Goal: Task Accomplishment & Management: Use online tool/utility

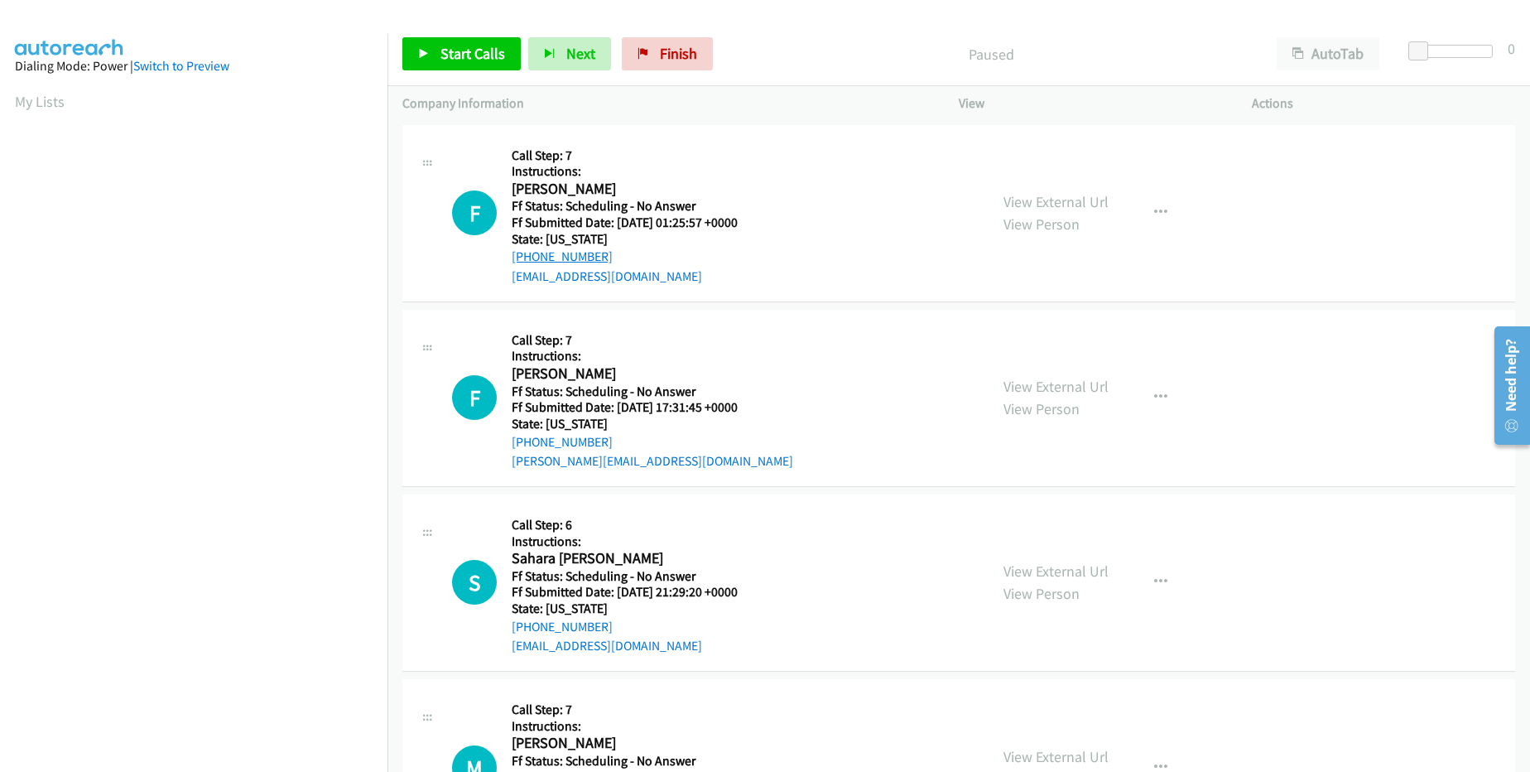
drag, startPoint x: 618, startPoint y: 255, endPoint x: 524, endPoint y: 260, distance: 93.7
click at [524, 260] on div "+1 224-678-1216" at bounding box center [635, 257] width 247 height 20
copy link "224-678-1216"
drag, startPoint x: 602, startPoint y: 435, endPoint x: 528, endPoint y: 441, distance: 73.9
click at [528, 441] on div "+1 206-349-0819" at bounding box center [652, 442] width 281 height 20
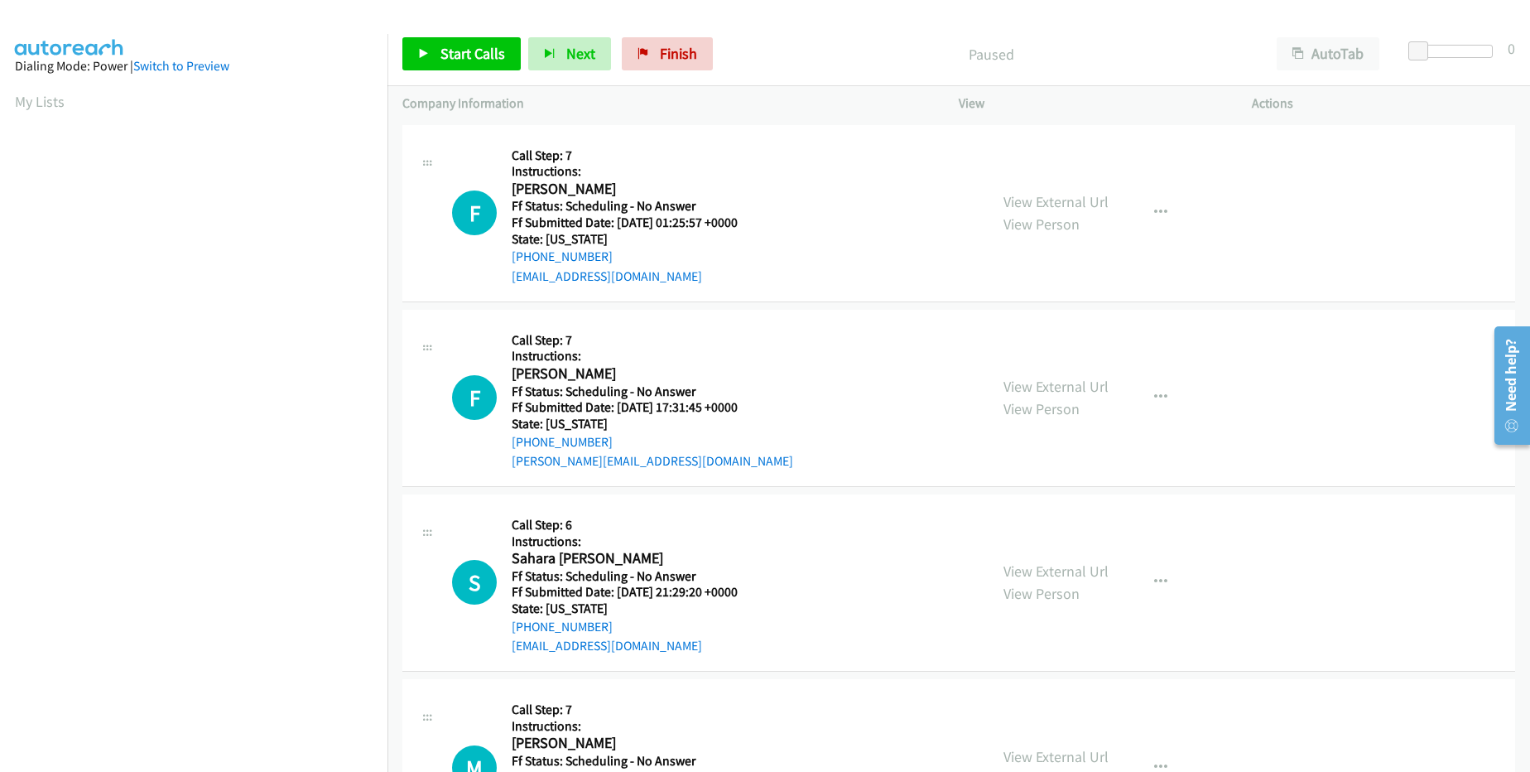
drag, startPoint x: 544, startPoint y: 425, endPoint x: 517, endPoint y: 411, distance: 30.0
click at [517, 411] on div "Callback Scheduled Call Step: 7 Instructions: Felicia Mackey America/New_York F…" at bounding box center [652, 398] width 281 height 147
drag, startPoint x: 605, startPoint y: 445, endPoint x: 525, endPoint y: 441, distance: 80.4
click at [525, 441] on div "+1 206-349-0819" at bounding box center [652, 442] width 281 height 20
copy link "206-349-0819"
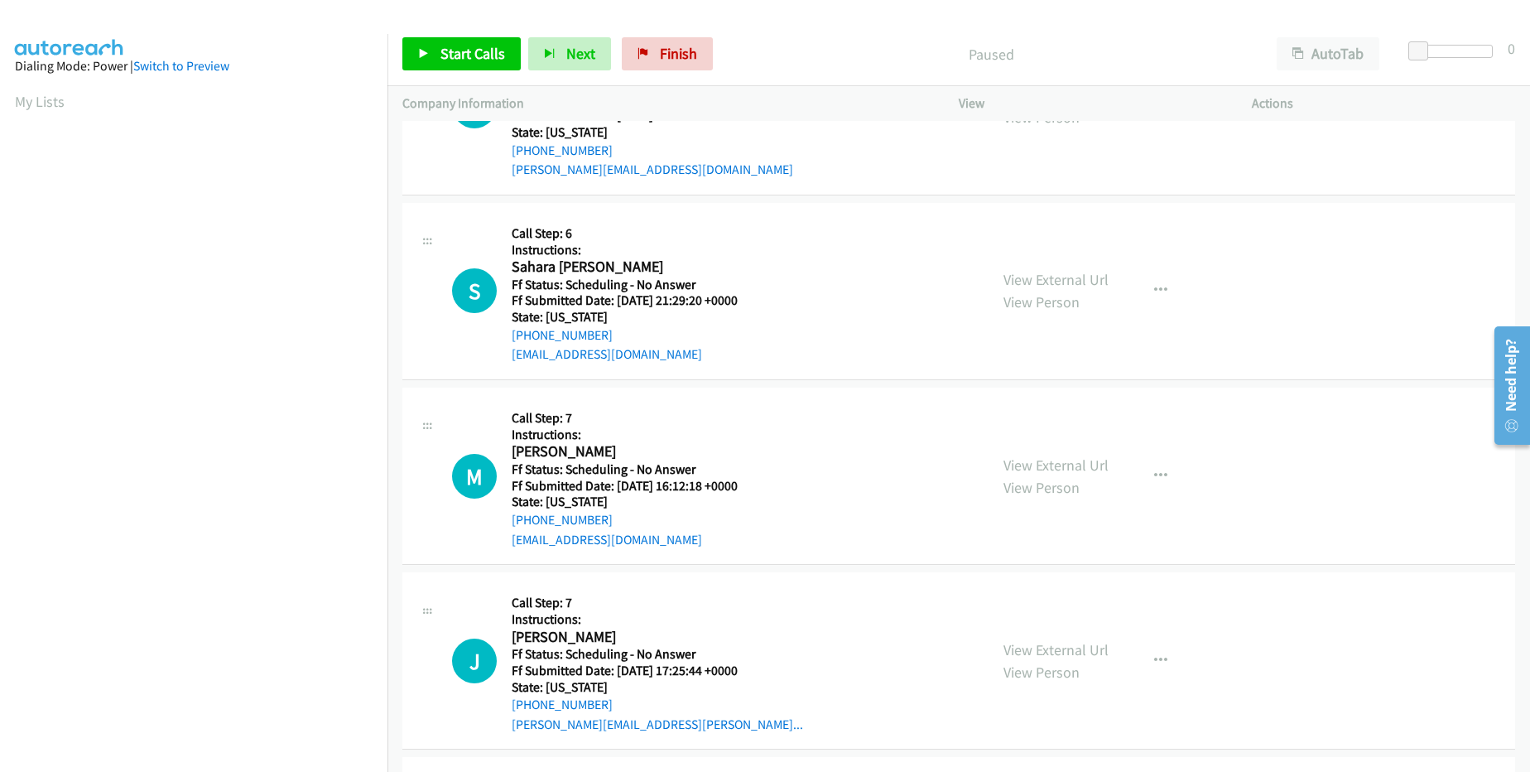
scroll to position [310, 0]
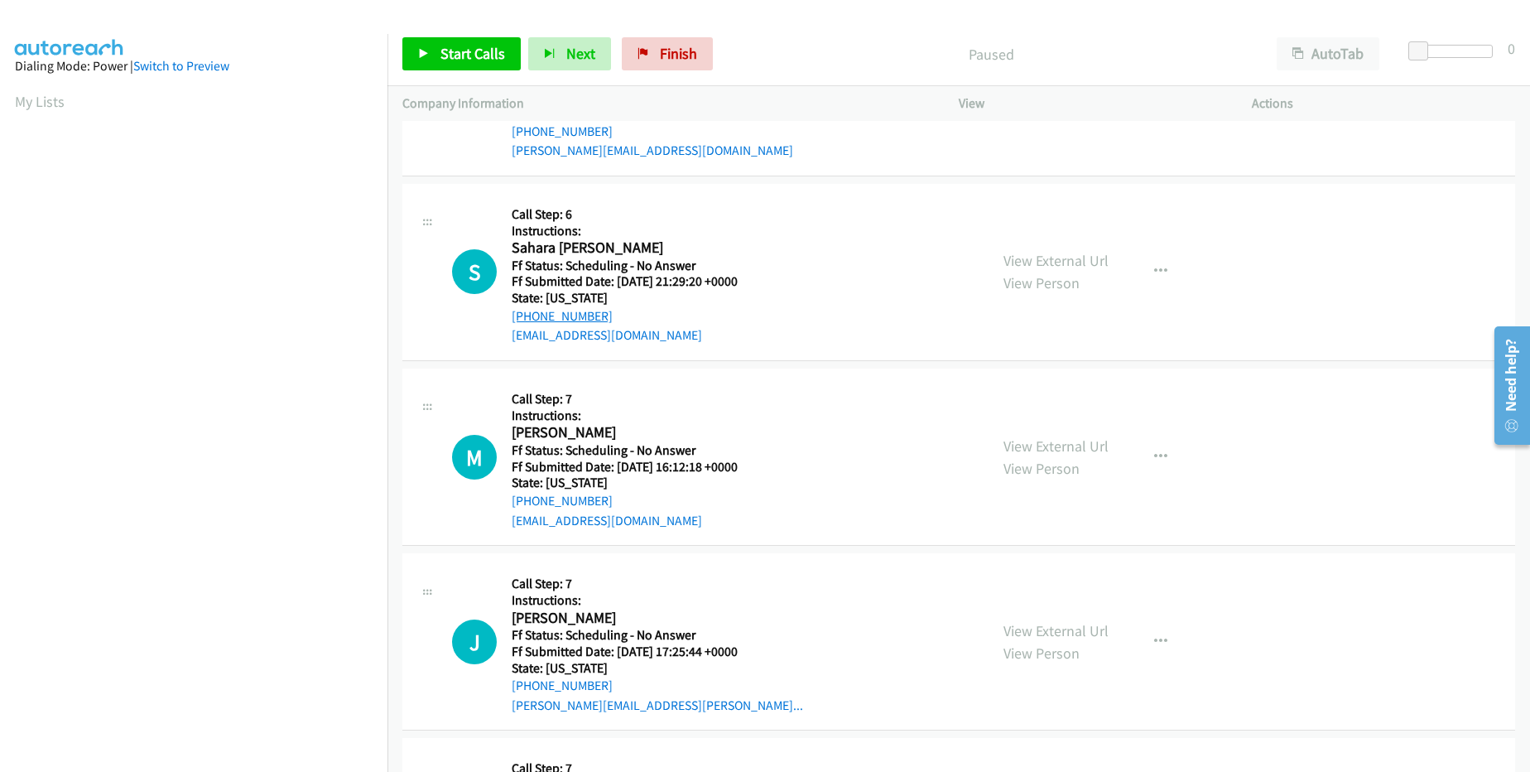
drag, startPoint x: 610, startPoint y: 311, endPoint x: 530, endPoint y: 312, distance: 80.3
click at [530, 312] on div "+1 619-857-2557" at bounding box center [635, 316] width 247 height 20
copy link "619-857-2557"
drag, startPoint x: 530, startPoint y: 312, endPoint x: 850, endPoint y: 46, distance: 416.8
click at [850, 0] on div "Start Calls Pause Next Finish Paused AutoTab AutoTab 0 Company Information Info…" at bounding box center [765, 0] width 1530 height 0
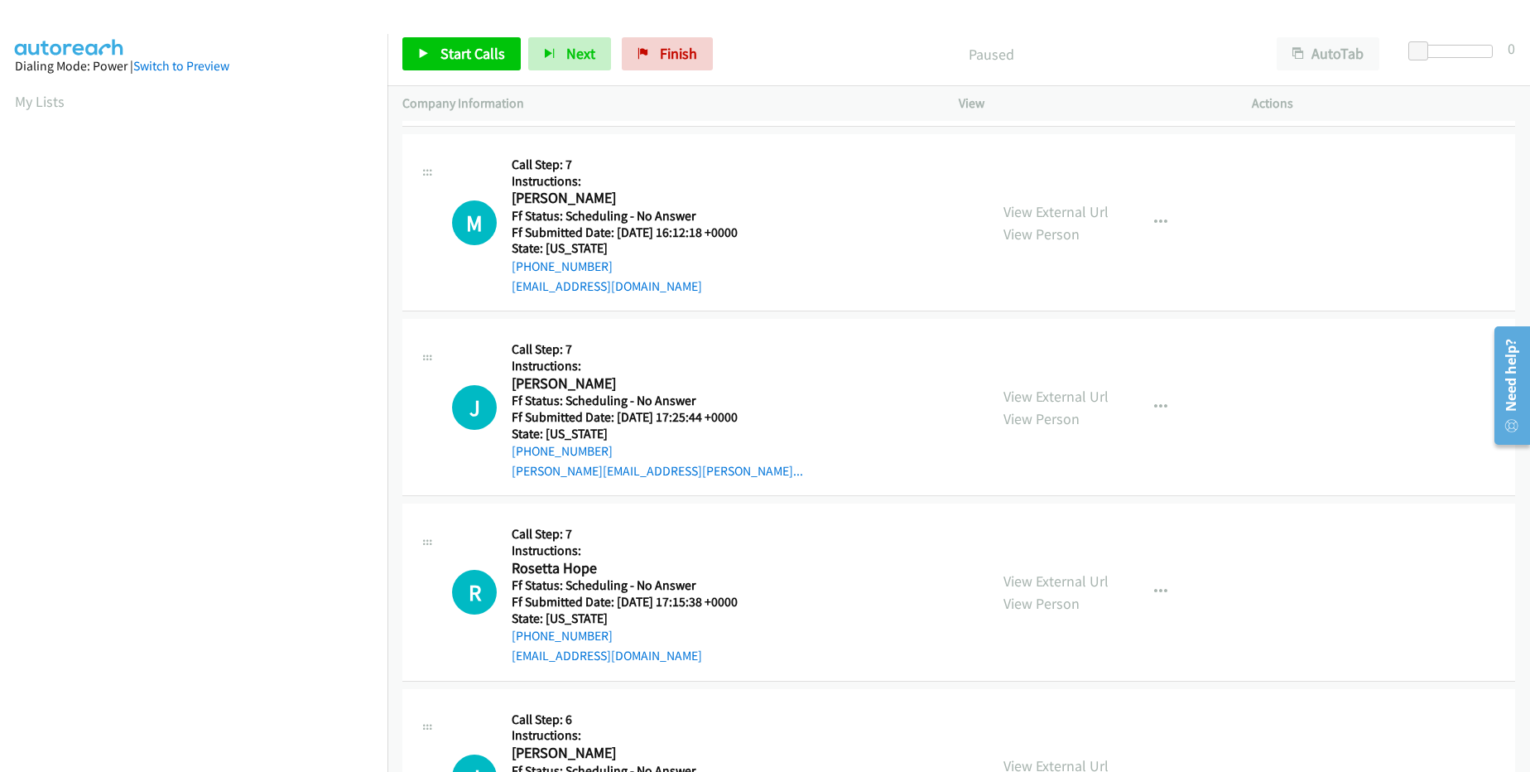
scroll to position [552, 0]
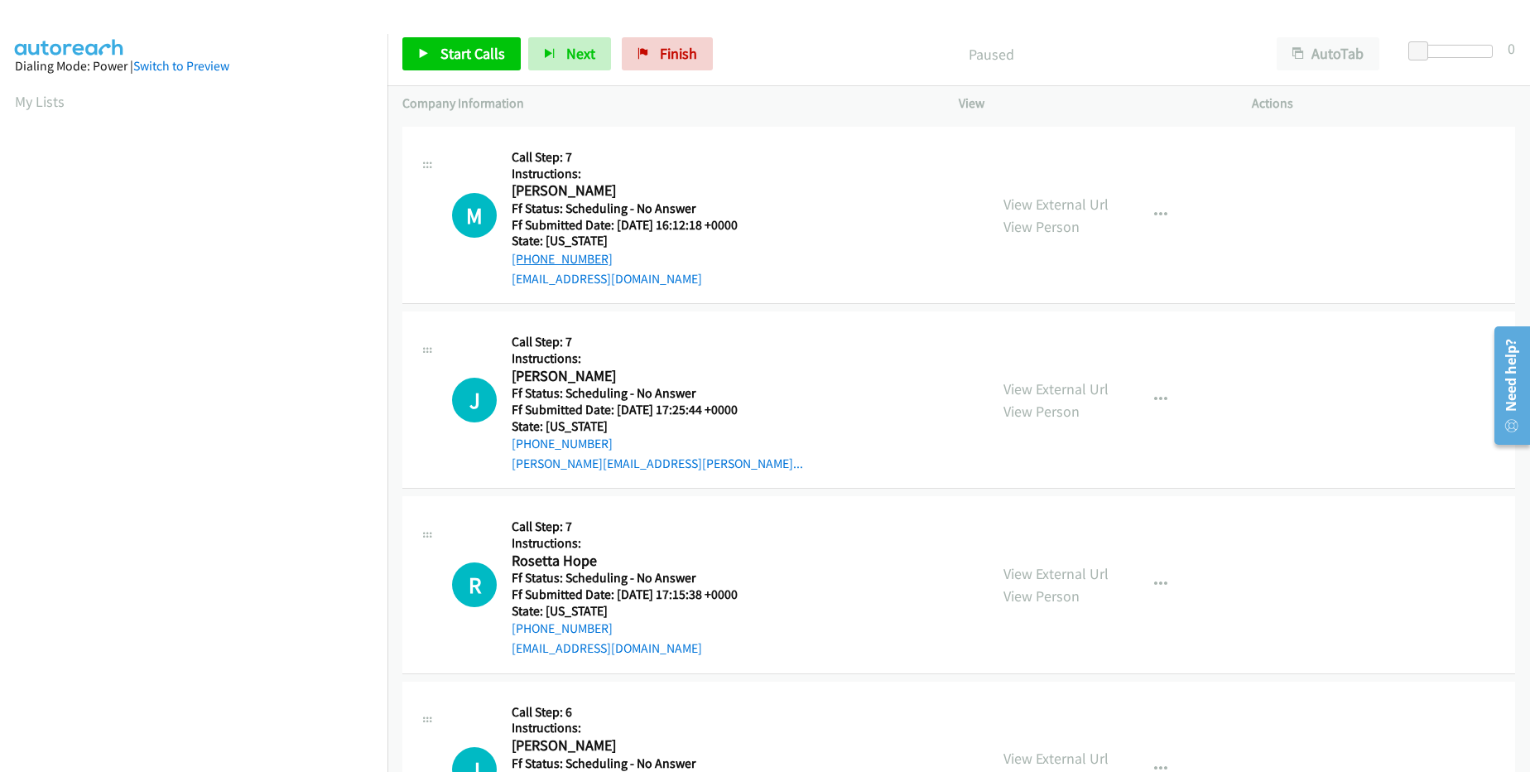
drag, startPoint x: 621, startPoint y: 254, endPoint x: 527, endPoint y: 259, distance: 94.5
click at [527, 259] on div "+1 917-561-3709" at bounding box center [635, 259] width 247 height 20
copy link "917-561-3709"
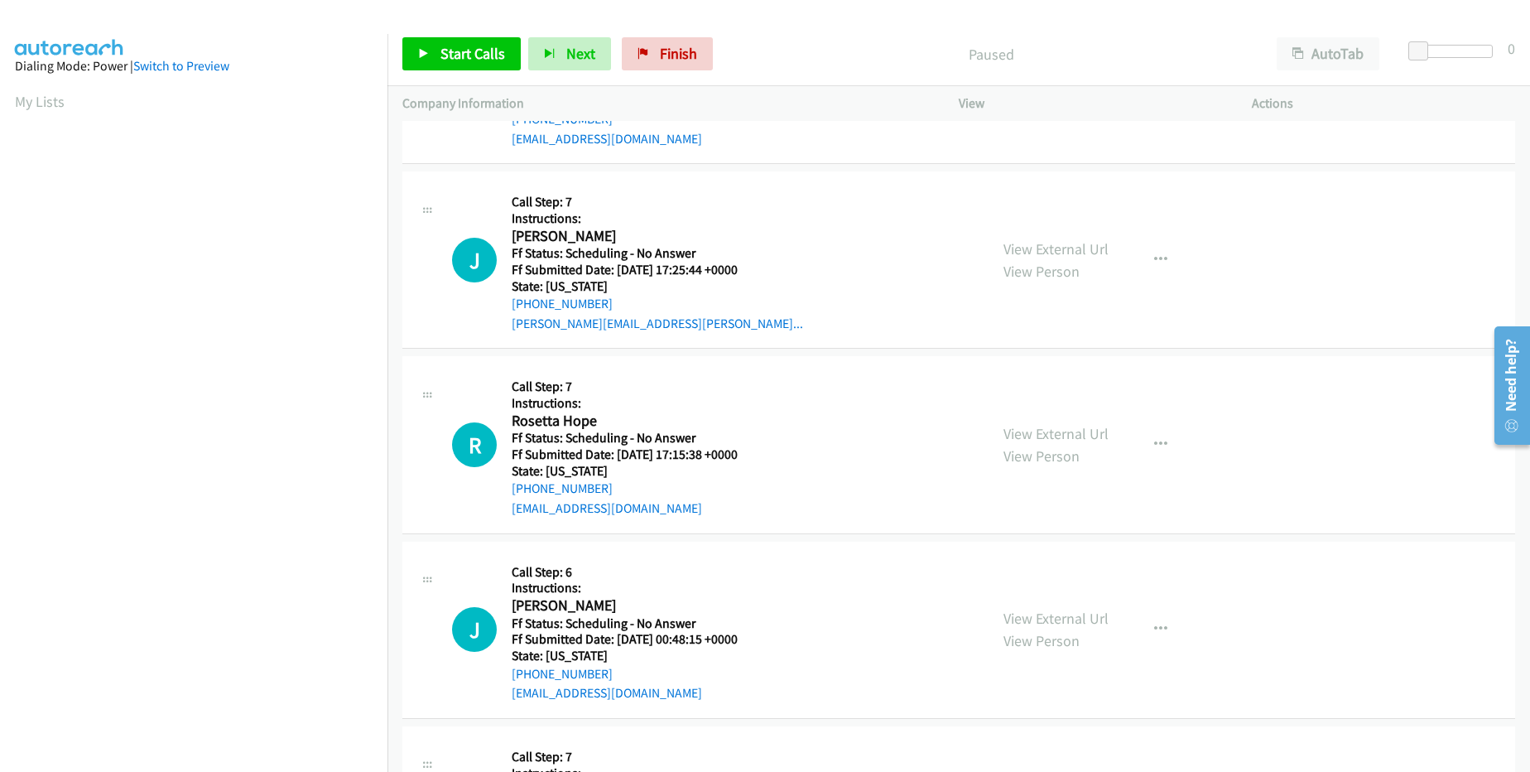
scroll to position [734, 0]
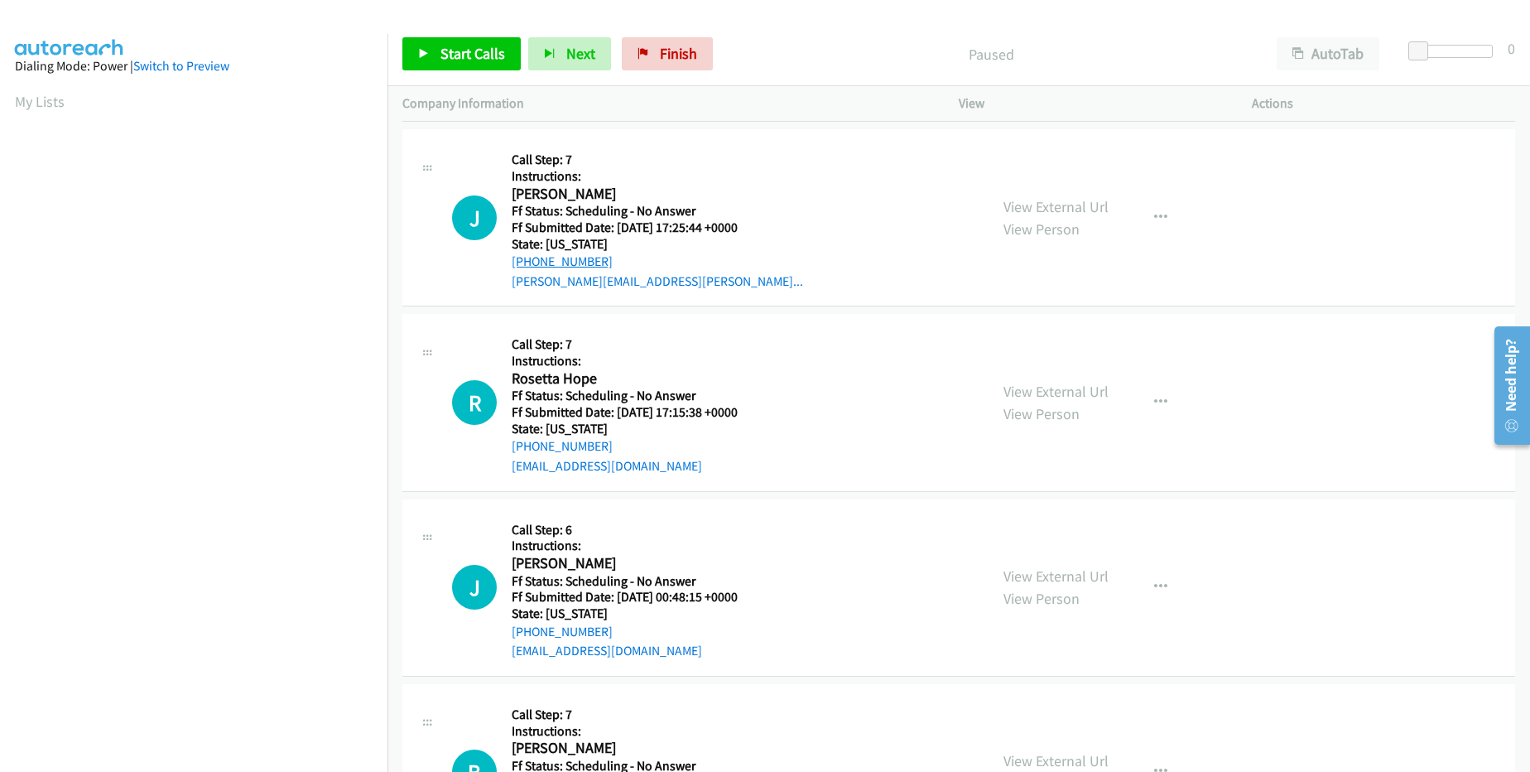
drag, startPoint x: 606, startPoint y: 257, endPoint x: 529, endPoint y: 257, distance: 77.0
click at [529, 257] on div "+1 954-605-6312" at bounding box center [657, 262] width 291 height 20
copy link "954-605-6312"
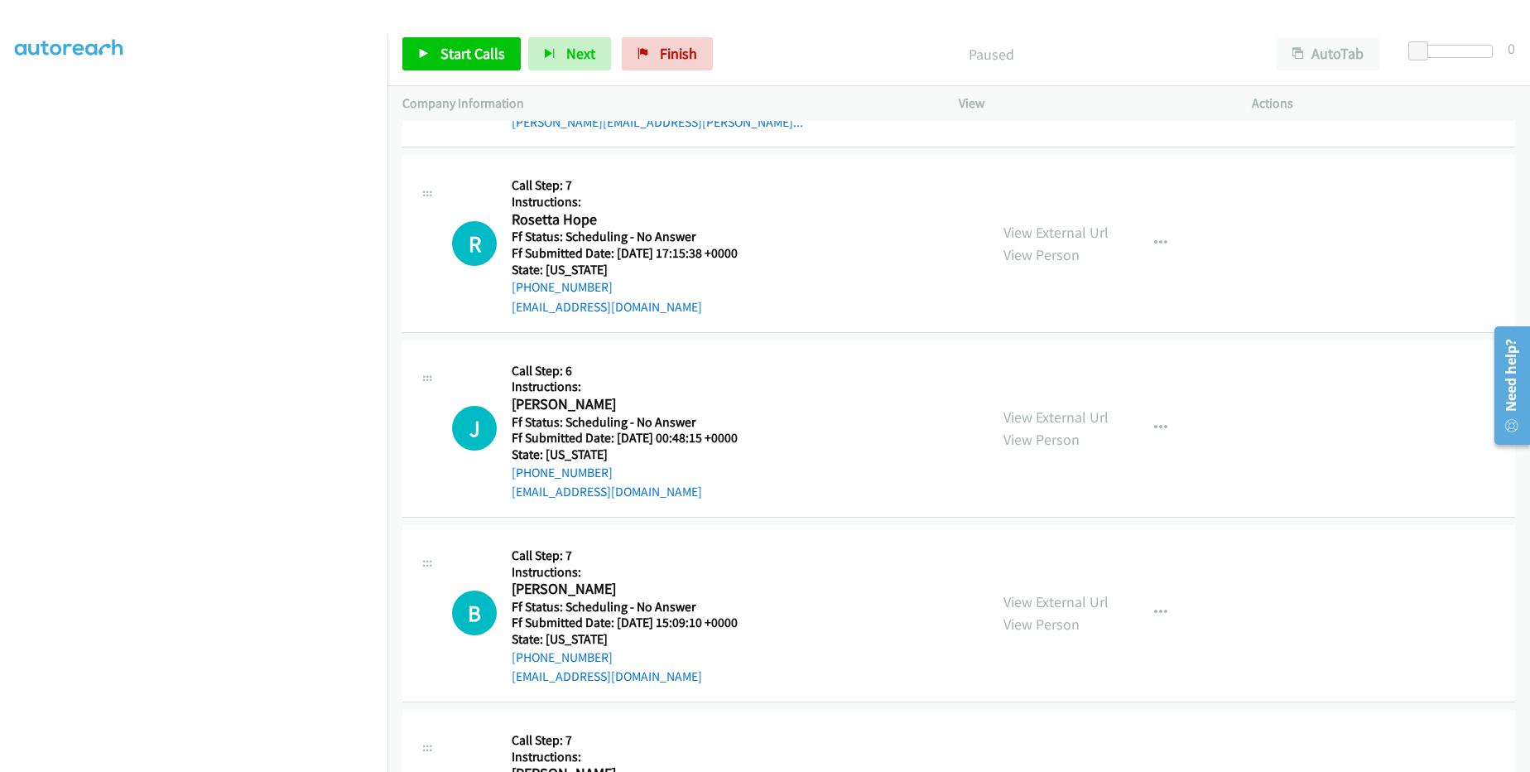
scroll to position [897, 0]
